Goal: Task Accomplishment & Management: Manage account settings

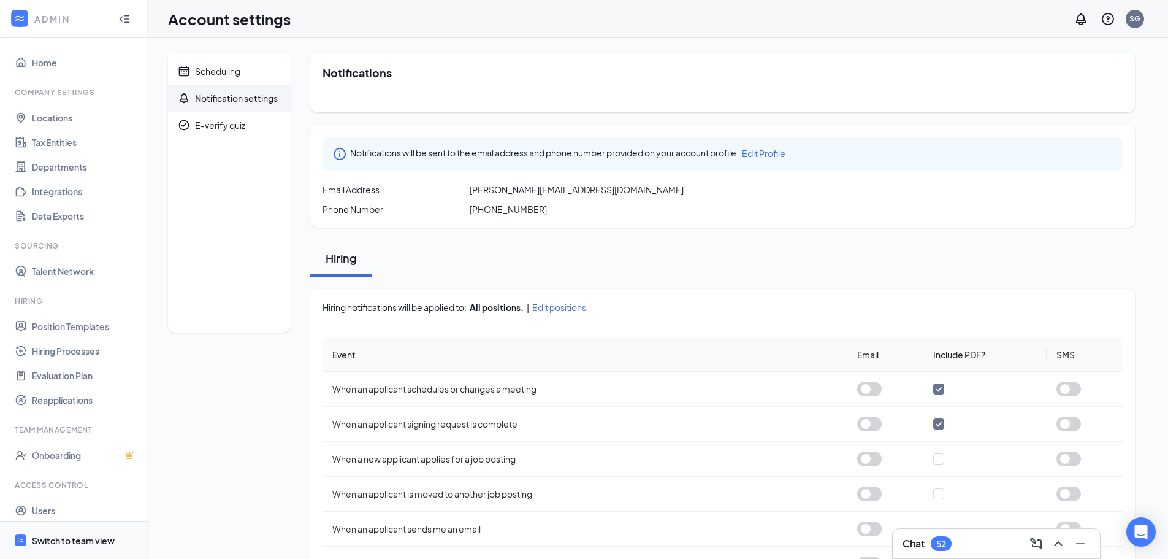
click at [71, 541] on div "Switch to team view" at bounding box center [73, 540] width 83 height 12
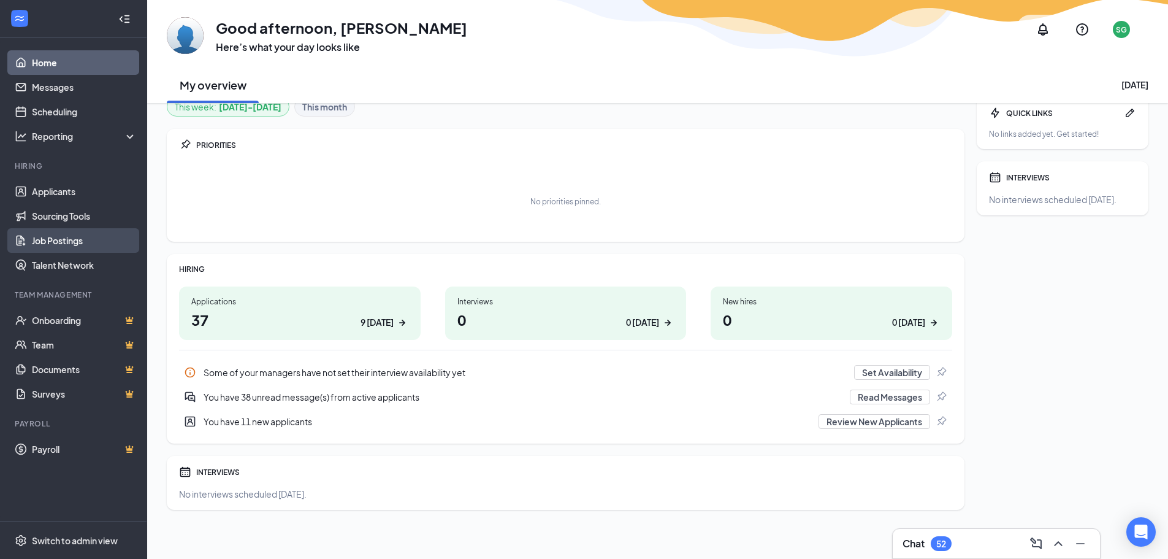
click at [60, 235] on link "Job Postings" at bounding box center [84, 240] width 105 height 25
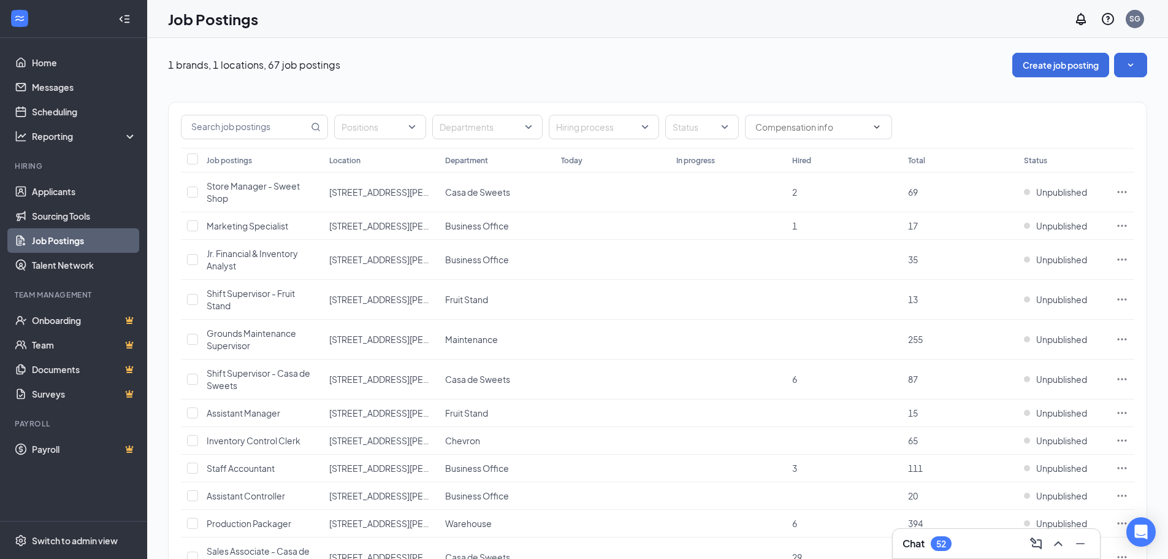
click at [452, 156] on div "Department" at bounding box center [466, 160] width 43 height 10
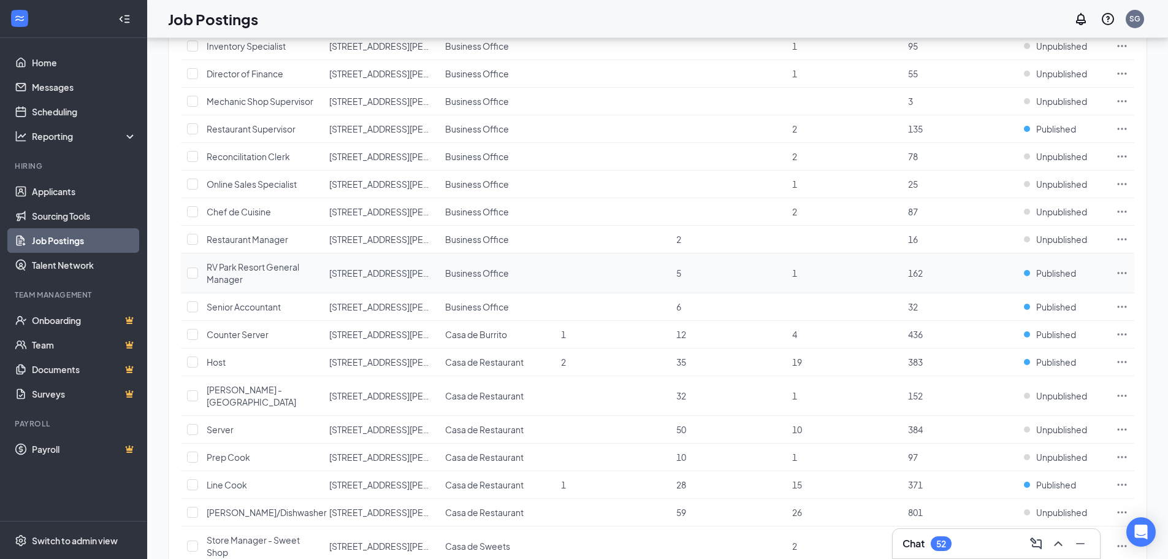
scroll to position [429, 0]
click at [1124, 356] on icon "Ellipses" at bounding box center [1122, 359] width 12 height 12
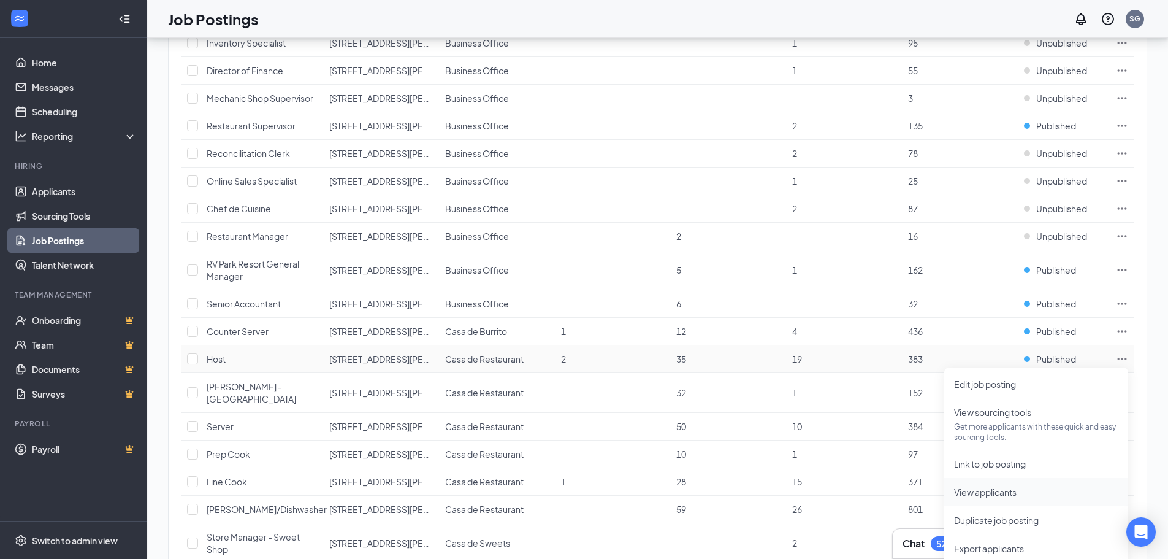
click at [982, 489] on span "View applicants" at bounding box center [985, 491] width 63 height 11
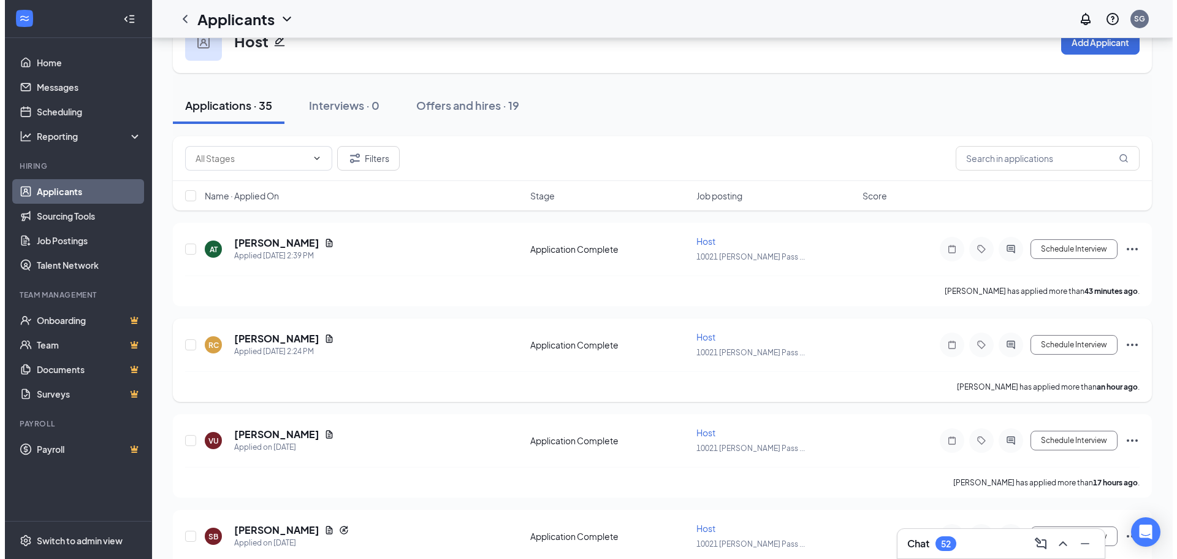
scroll to position [123, 0]
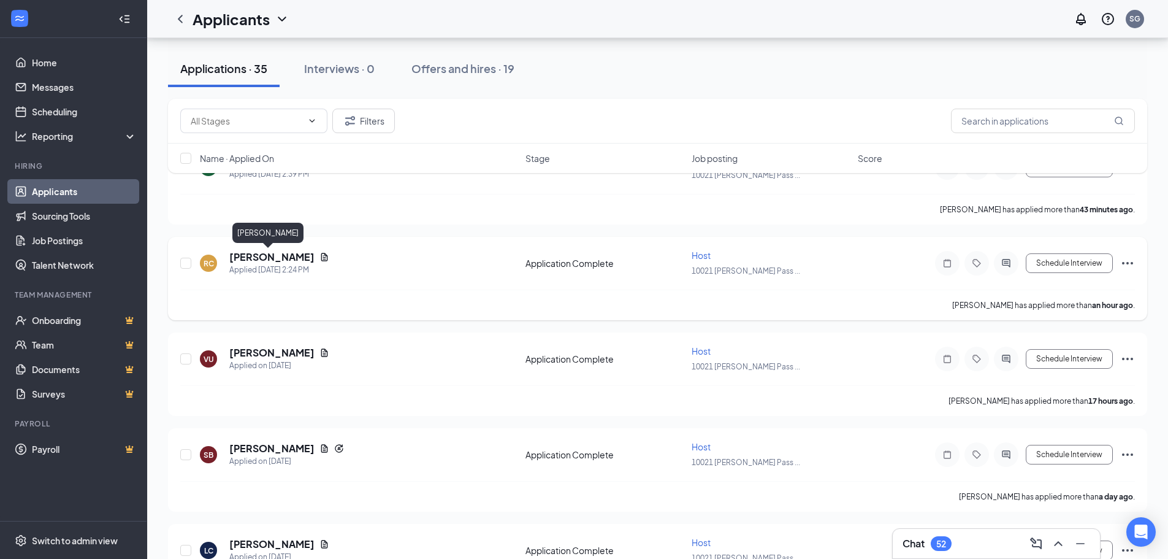
click at [263, 257] on h5 "[PERSON_NAME]" at bounding box center [271, 256] width 85 height 13
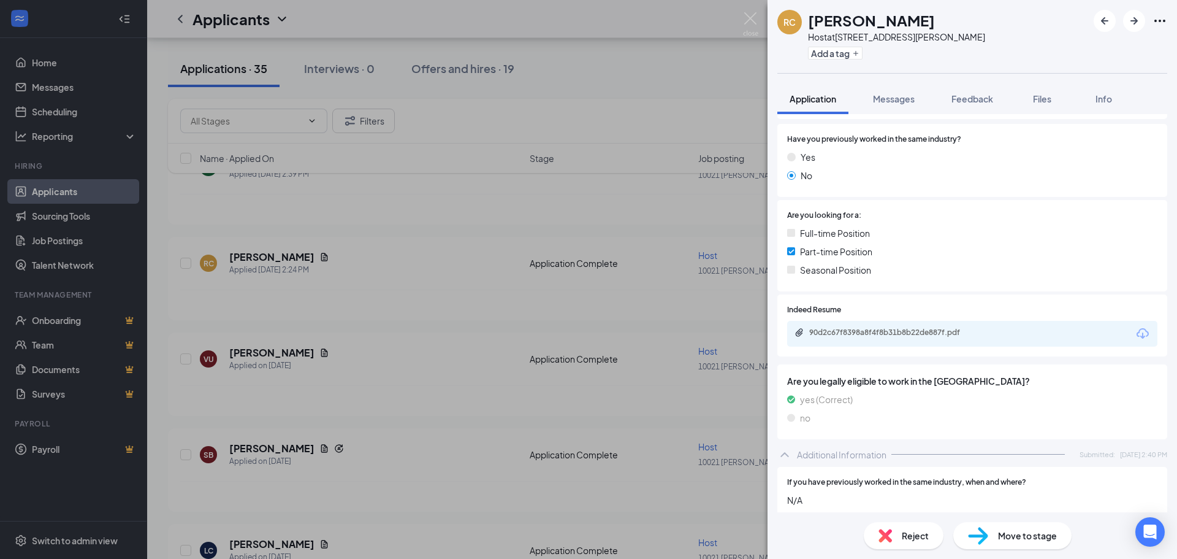
scroll to position [245, 0]
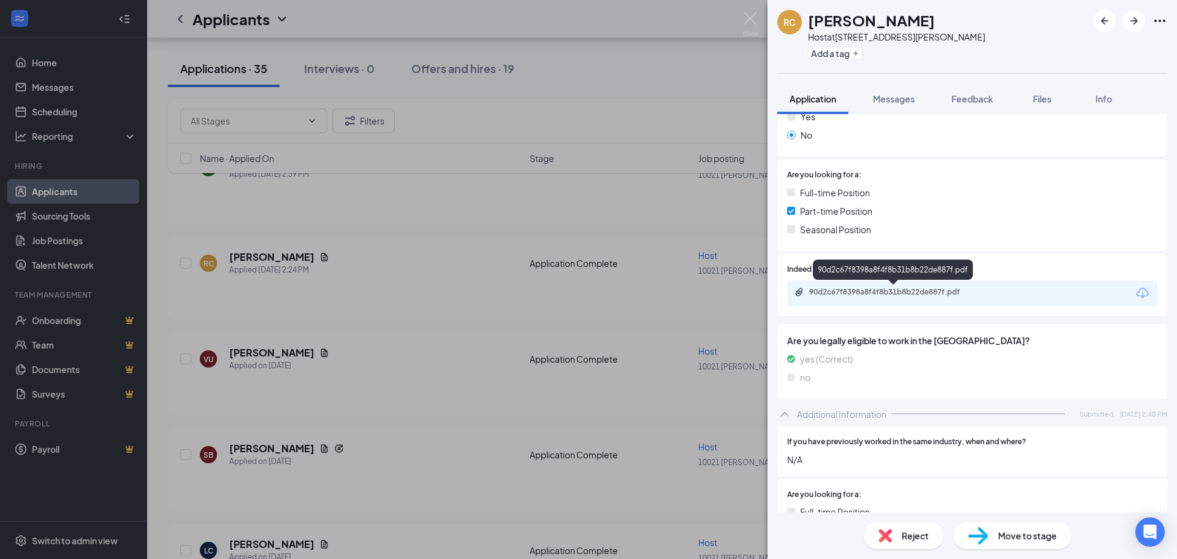
click at [893, 289] on div "90d2c67f8398a8f4f8b31b8b22de887f.pdf" at bounding box center [895, 292] width 172 height 10
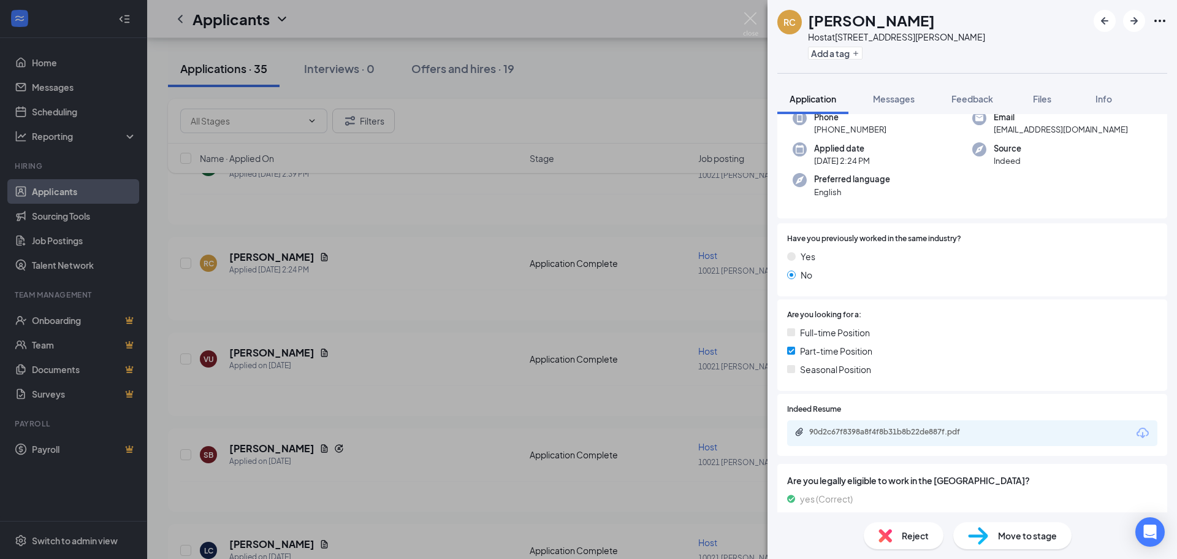
scroll to position [0, 0]
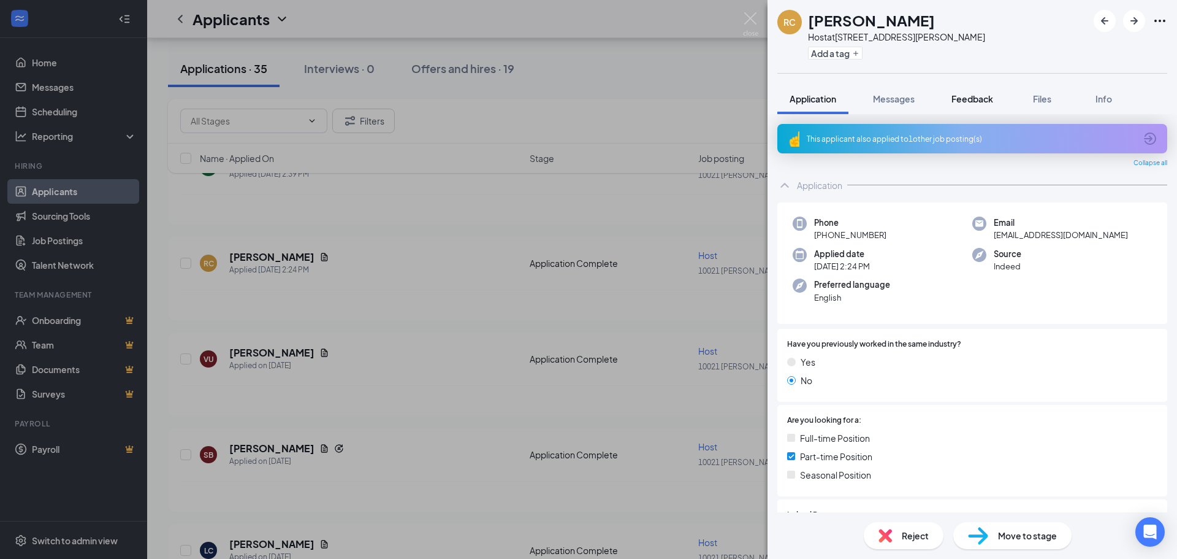
click at [973, 94] on span "Feedback" at bounding box center [973, 98] width 42 height 11
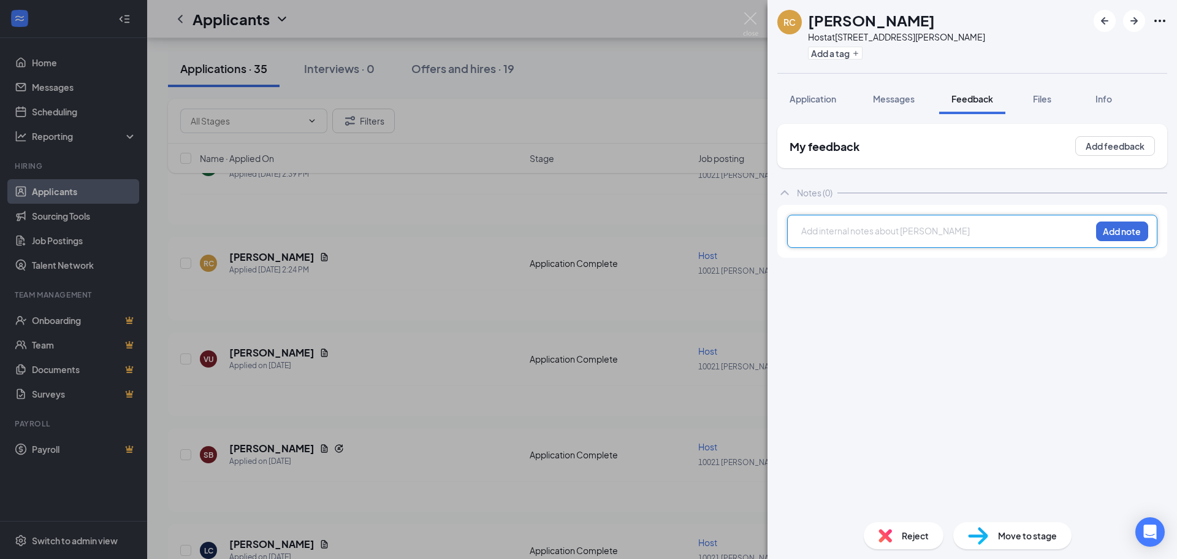
click at [850, 230] on div at bounding box center [946, 230] width 289 height 13
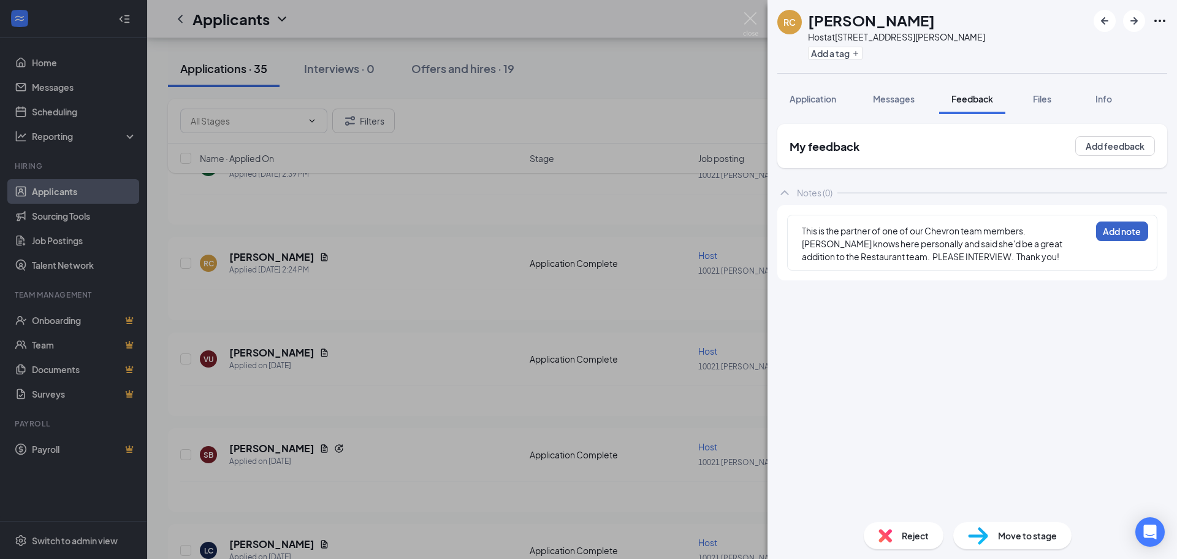
click at [1110, 233] on button "Add note" at bounding box center [1122, 231] width 52 height 20
